Goal: Task Accomplishment & Management: Complete application form

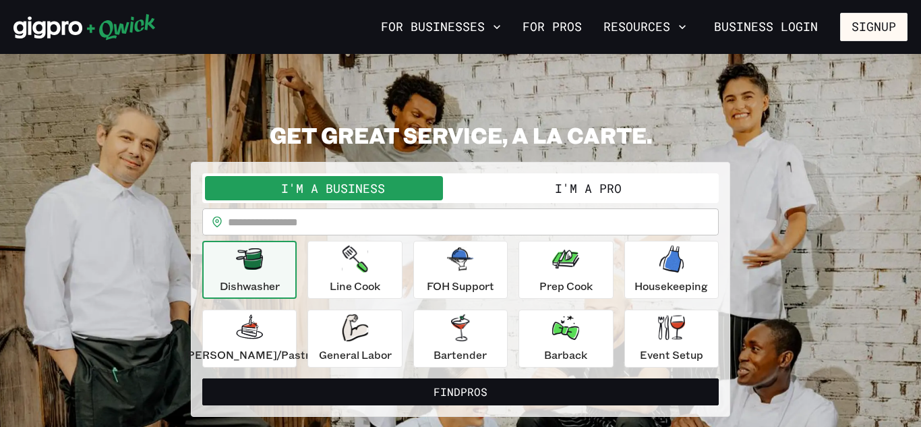
click at [575, 181] on button "I'm a Pro" at bounding box center [587, 188] width 255 height 24
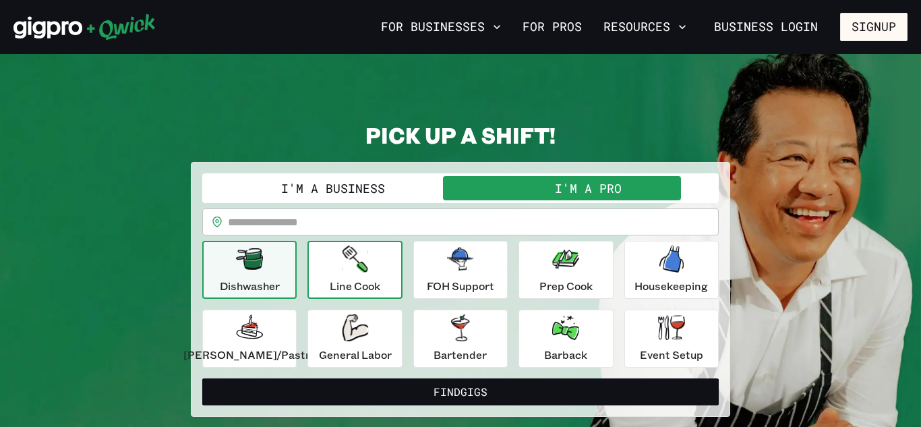
click at [344, 265] on div "Line Cook" at bounding box center [355, 269] width 51 height 49
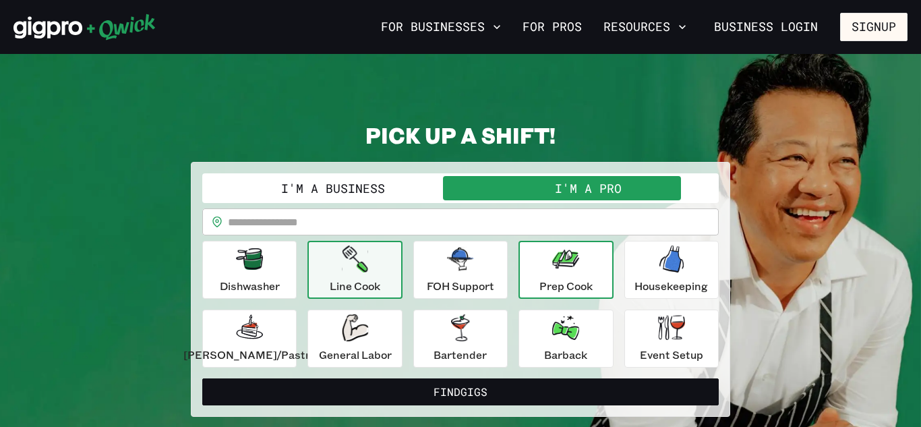
click at [564, 266] on icon "button" at bounding box center [565, 258] width 27 height 19
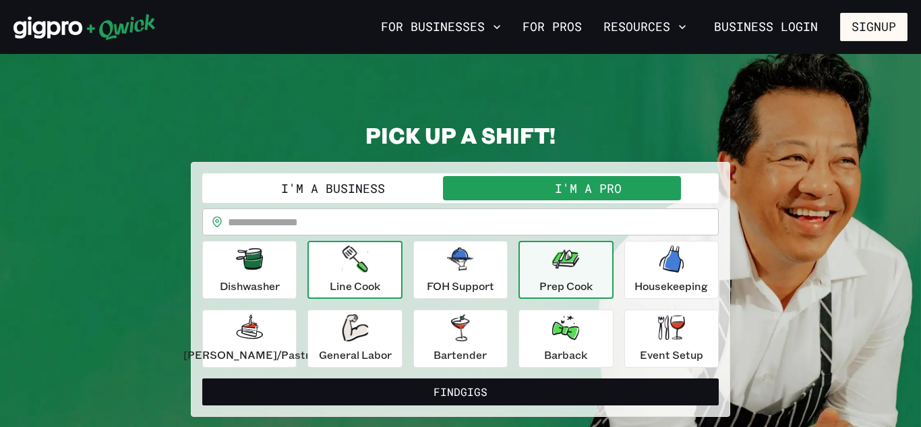
click at [372, 285] on p "Line Cook" at bounding box center [355, 286] width 51 height 16
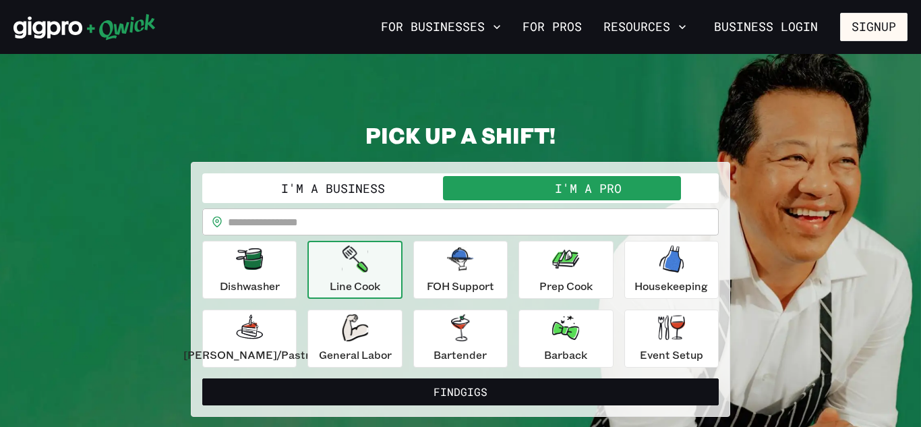
click at [352, 220] on input "text" at bounding box center [473, 221] width 491 height 27
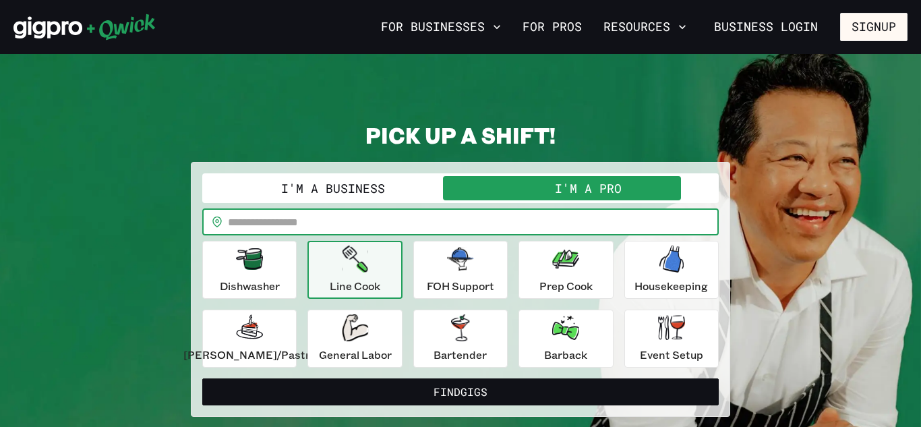
type input "*****"
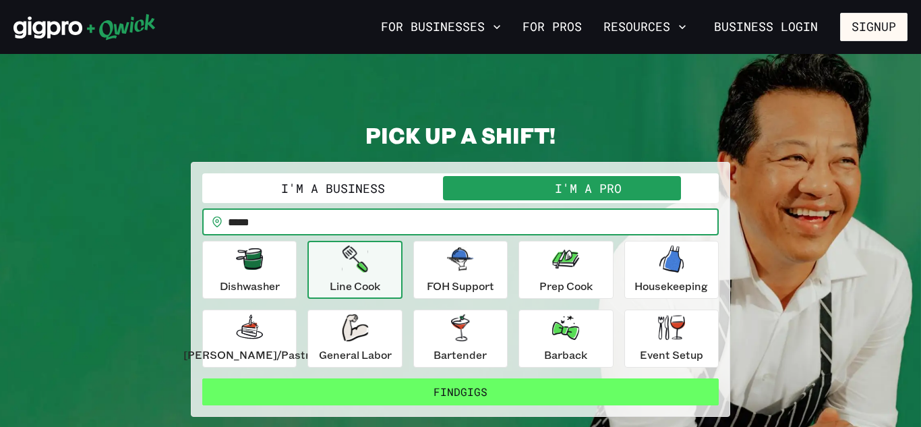
click at [417, 399] on button "Find Gigs" at bounding box center [460, 391] width 516 height 27
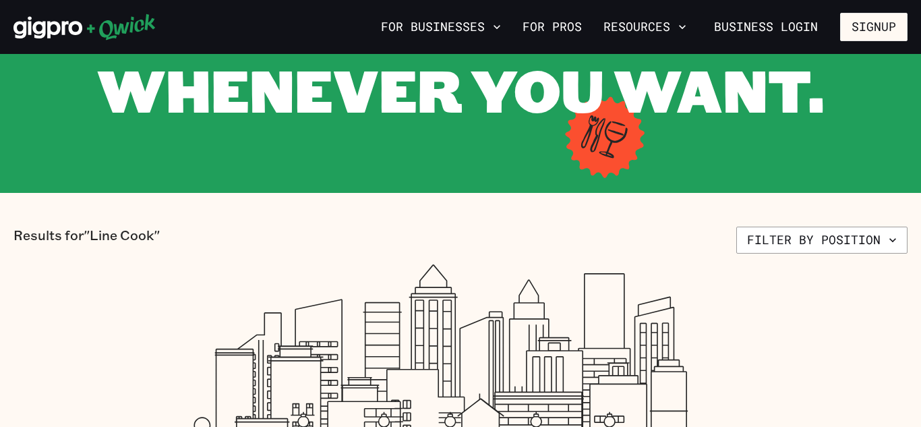
scroll to position [171, 0]
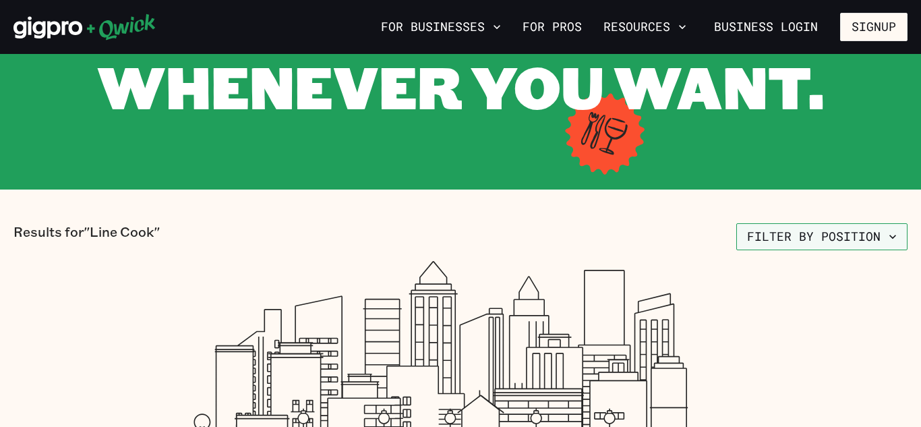
click at [886, 238] on icon "button" at bounding box center [892, 236] width 13 height 13
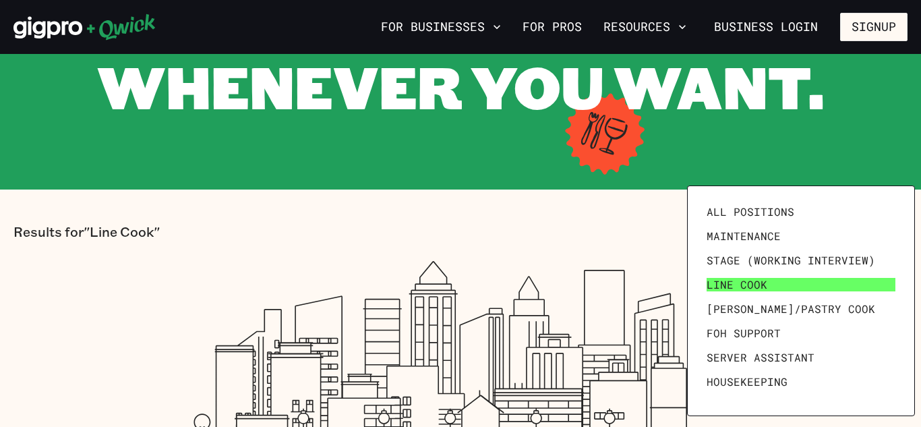
click at [855, 276] on link "Line Cook" at bounding box center [801, 284] width 200 height 24
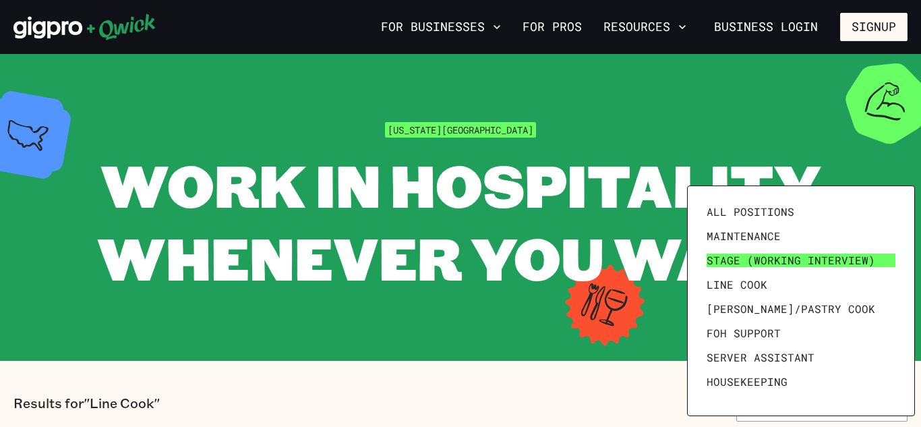
click at [852, 262] on span "Stage (working interview)" at bounding box center [790, 259] width 169 height 13
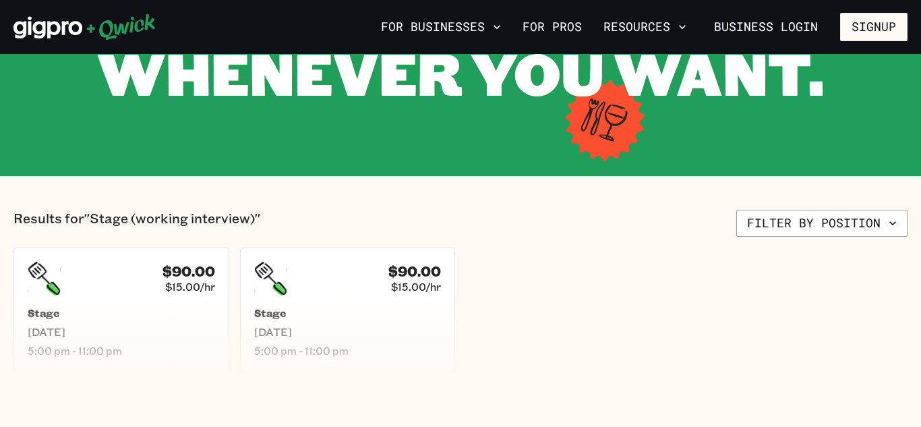
scroll to position [187, 0]
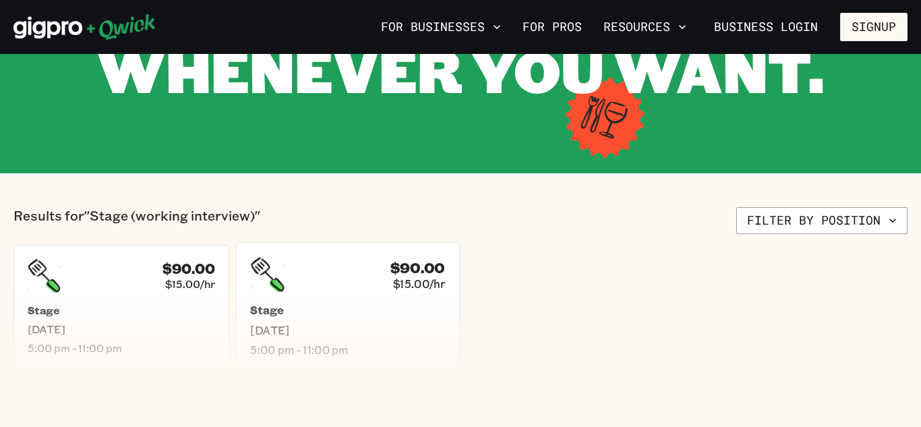
click at [348, 261] on div "$90.00 $15.00/hr" at bounding box center [347, 274] width 195 height 35
